Goal: Transaction & Acquisition: Subscribe to service/newsletter

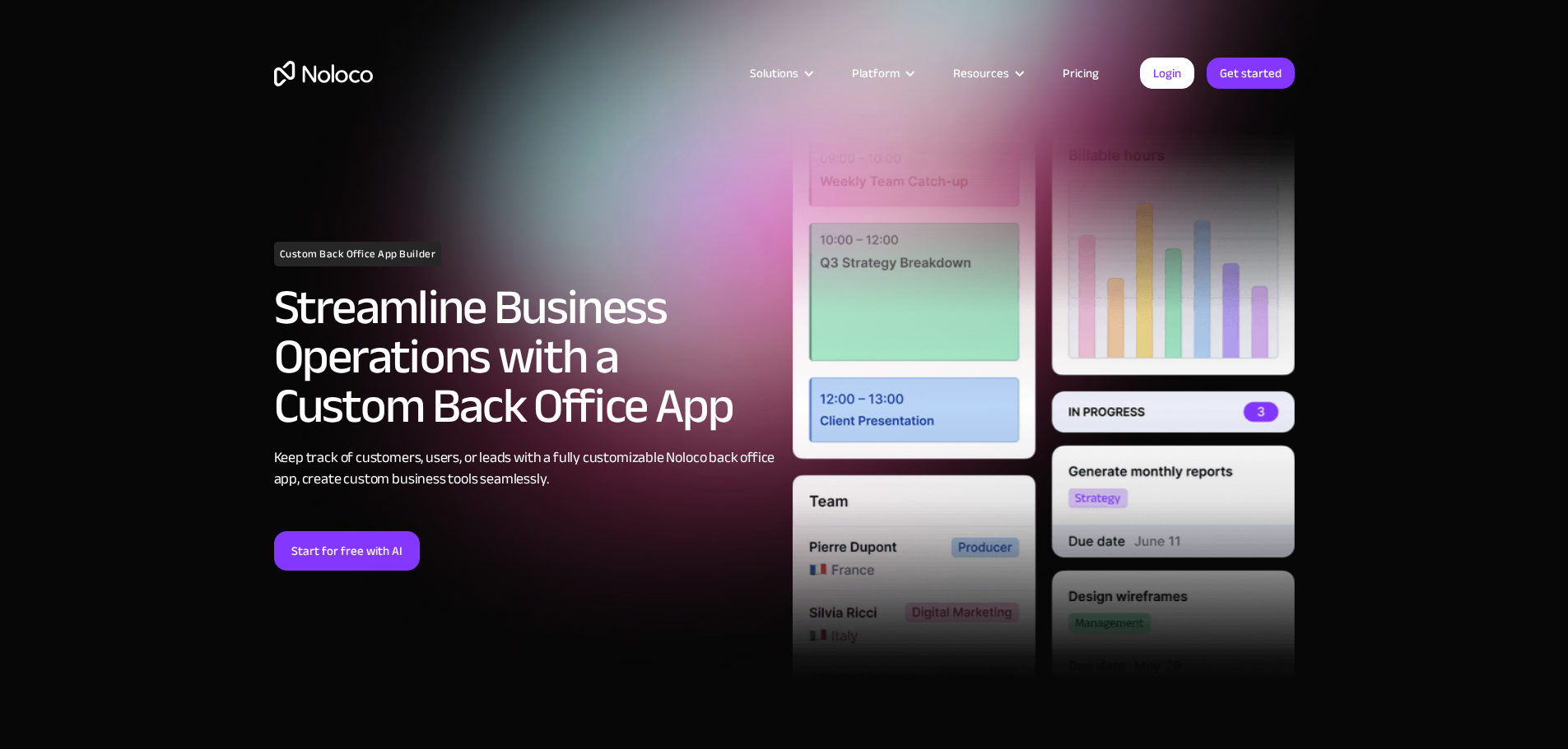
drag, startPoint x: 0, startPoint y: 0, endPoint x: 1077, endPoint y: 69, distance: 1079.2
click at [1077, 69] on link "Pricing" at bounding box center [1080, 73] width 78 height 22
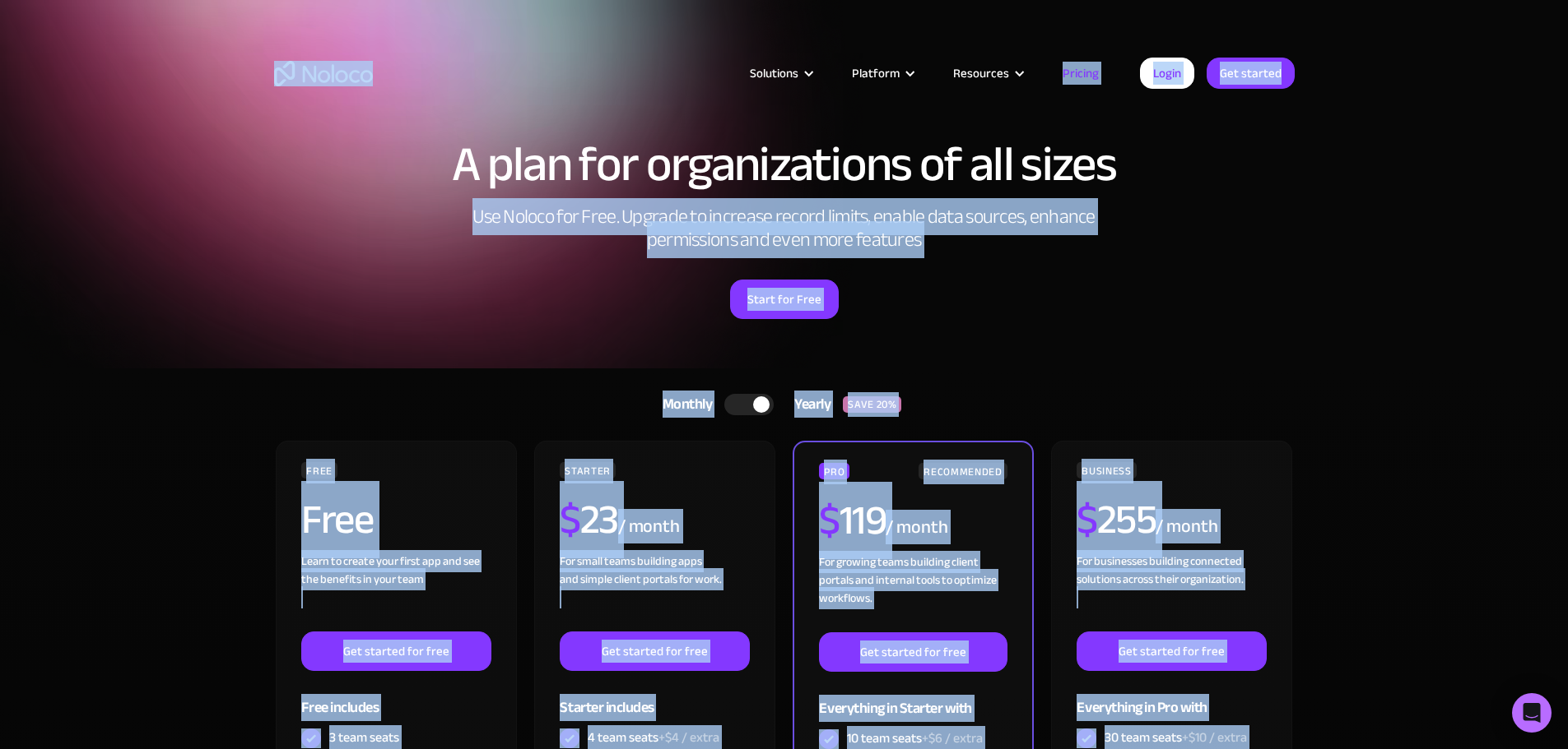
drag, startPoint x: 1567, startPoint y: 55, endPoint x: 1571, endPoint y: 100, distance: 45.2
click at [1567, 100] on html "A plan for organizations of all sizes Use Noloco for Free. Upgrade to increase …" at bounding box center [784, 374] width 1568 height 749
click at [1518, 169] on section "A plan for organizations of all sizes Use Noloco for Free. Upgrade to increase …" at bounding box center [784, 184] width 1568 height 369
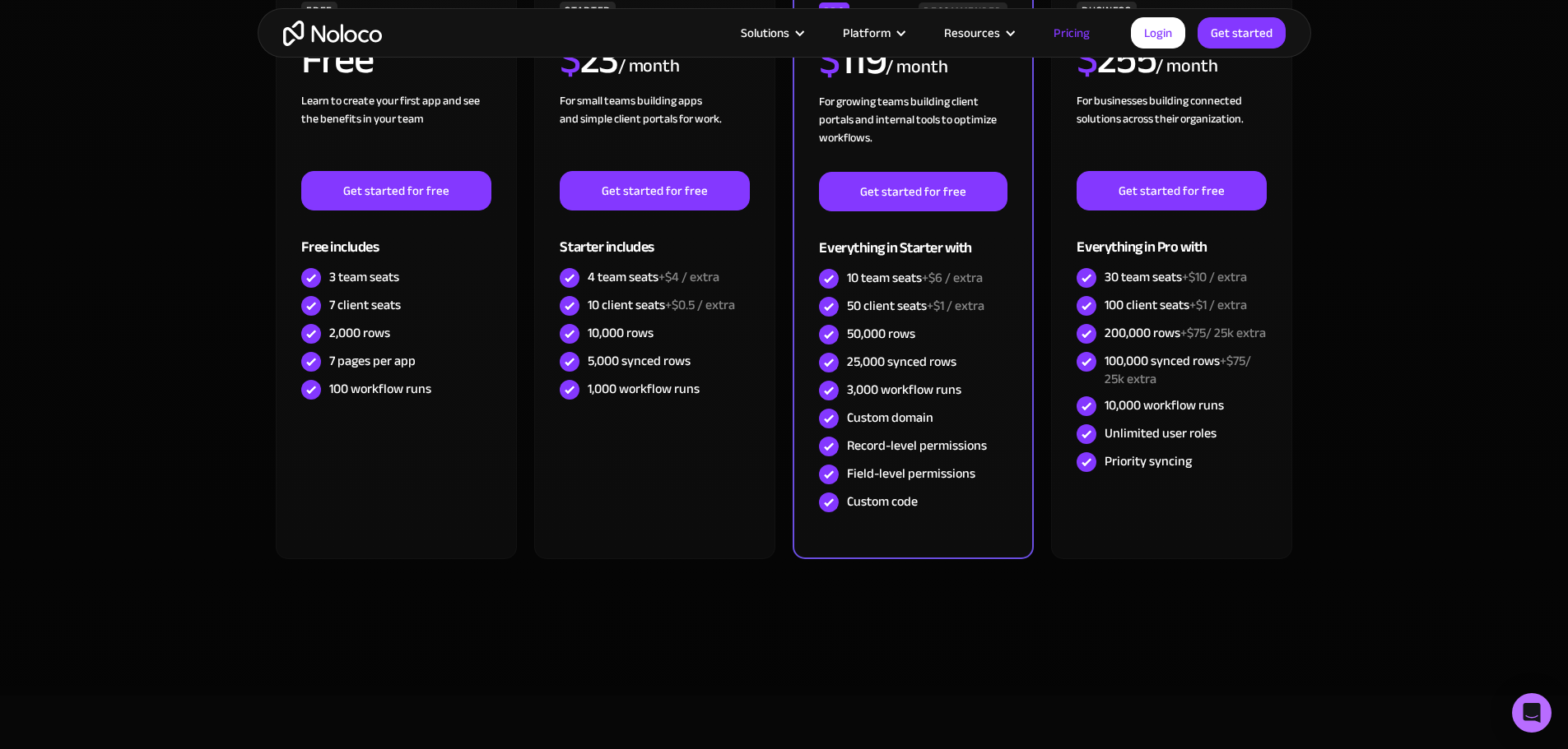
scroll to position [470, 0]
